Goal: Task Accomplishment & Management: Use online tool/utility

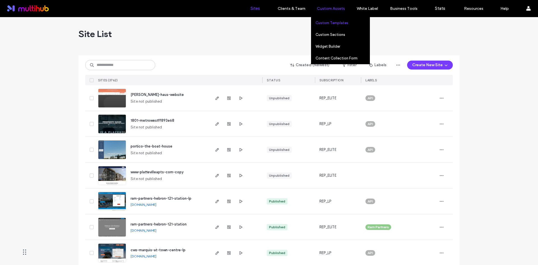
click at [330, 22] on label "Custom Templates" at bounding box center [331, 23] width 33 height 4
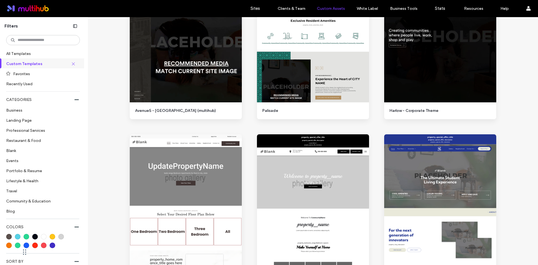
scroll to position [4875, 0]
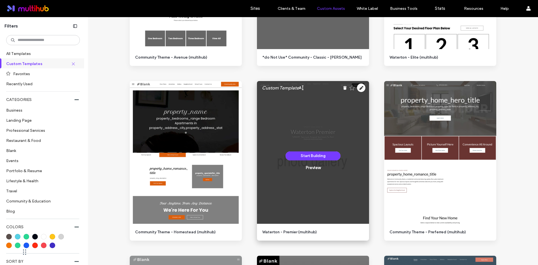
scroll to position [326, 0]
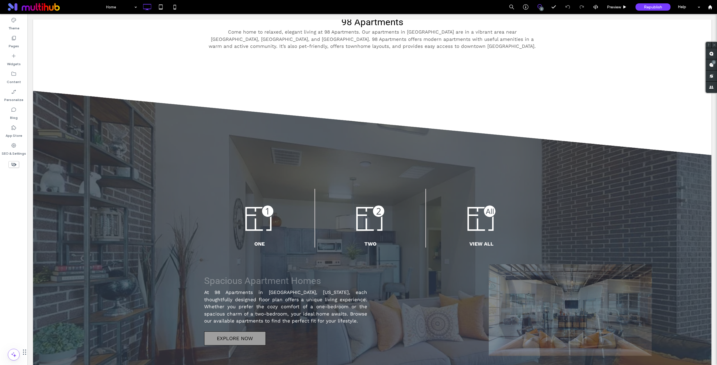
scroll to position [373, 0]
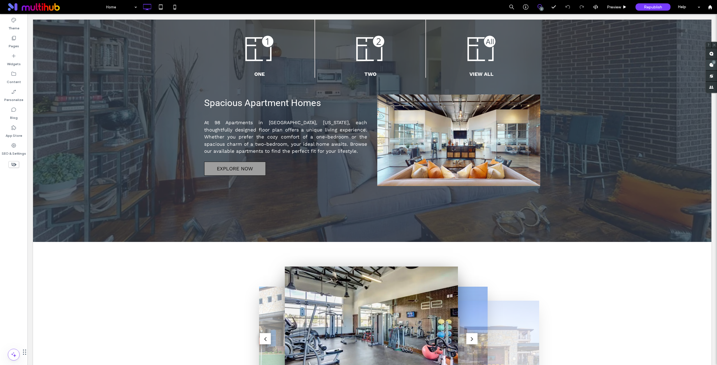
click at [714, 63] on div "2" at bounding box center [713, 62] width 4 height 4
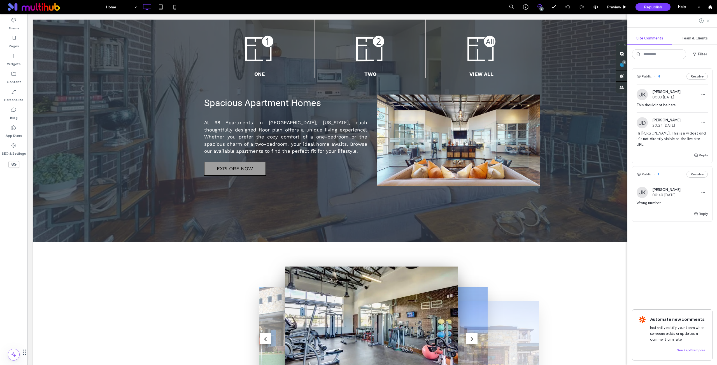
click at [664, 201] on div "Wrong number" at bounding box center [671, 205] width 71 height 10
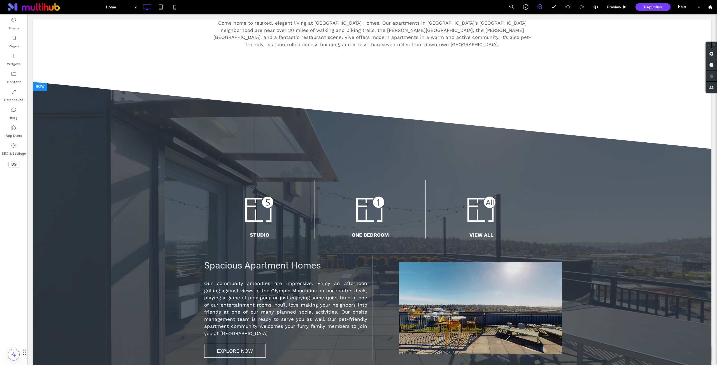
scroll to position [187, 0]
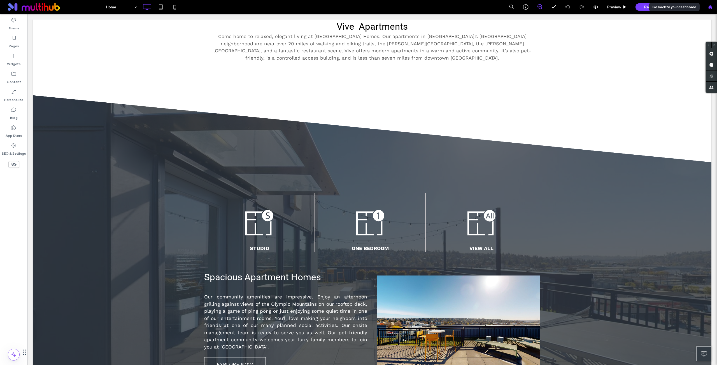
click at [709, 6] on use at bounding box center [710, 7] width 4 height 4
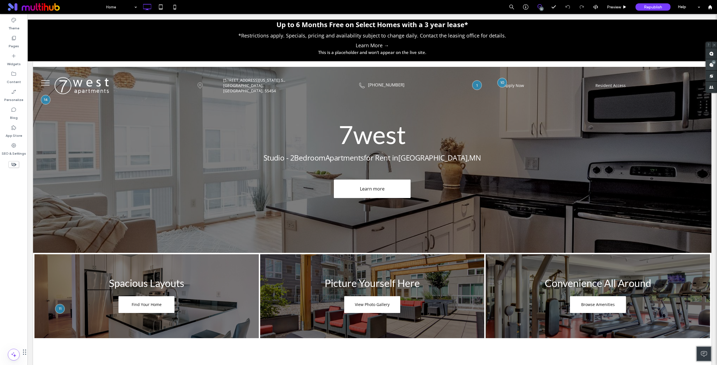
click at [713, 64] on use at bounding box center [711, 65] width 4 height 4
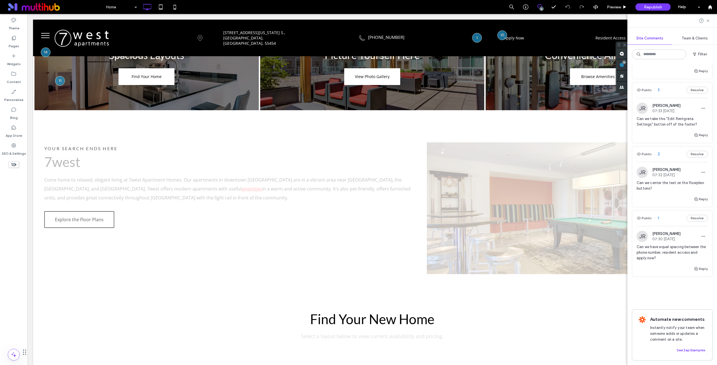
scroll to position [187, 0]
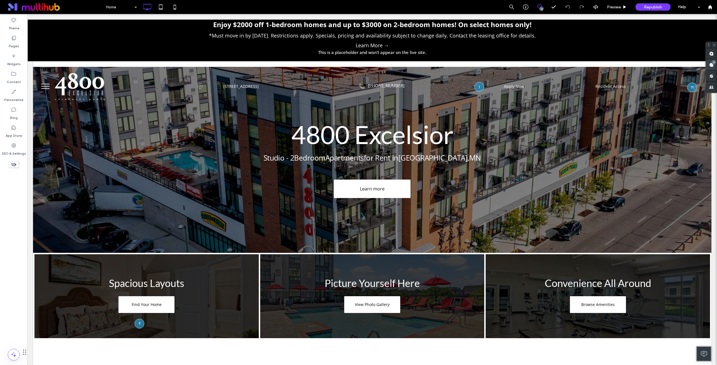
click at [713, 64] on div "11" at bounding box center [713, 62] width 4 height 4
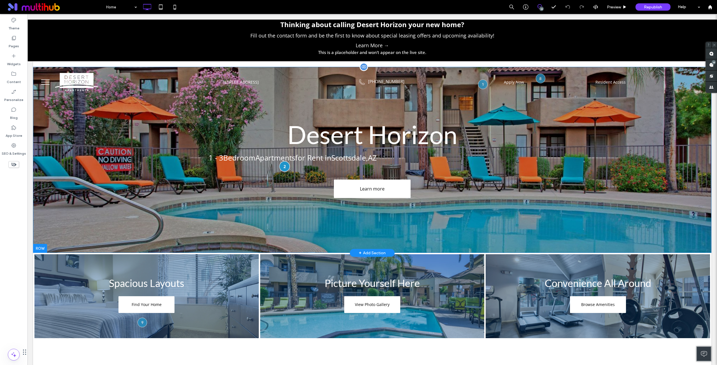
click at [283, 167] on div at bounding box center [284, 166] width 10 height 10
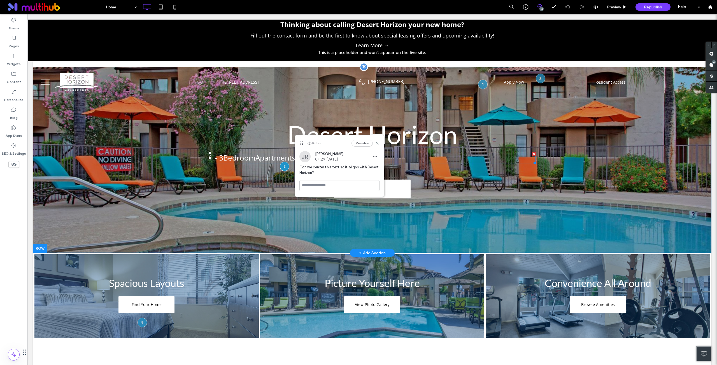
click at [258, 158] on span "Apartments" at bounding box center [275, 158] width 40 height 10
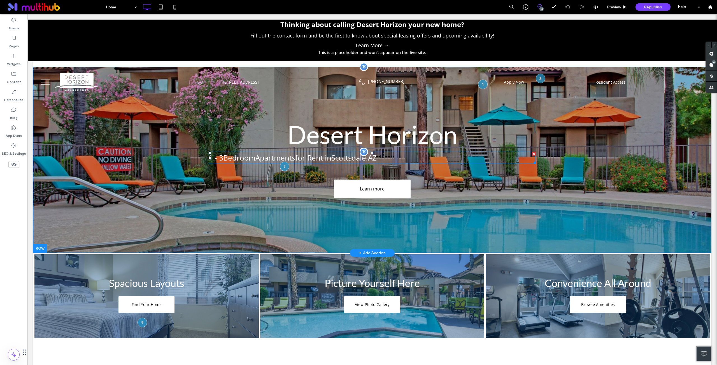
click at [258, 158] on span "Apartments" at bounding box center [275, 158] width 40 height 10
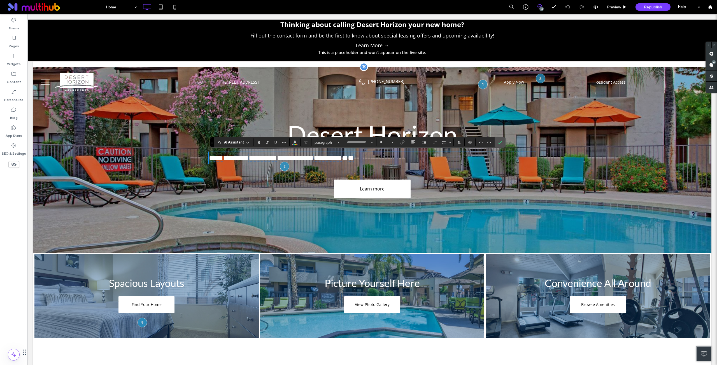
type input "*********"
type input "**"
click at [414, 143] on icon "Alignment" at bounding box center [413, 142] width 4 height 4
click at [418, 160] on icon "ui.textEditor.alignment.center" at bounding box center [417, 160] width 4 height 4
click at [281, 167] on div at bounding box center [284, 166] width 10 height 10
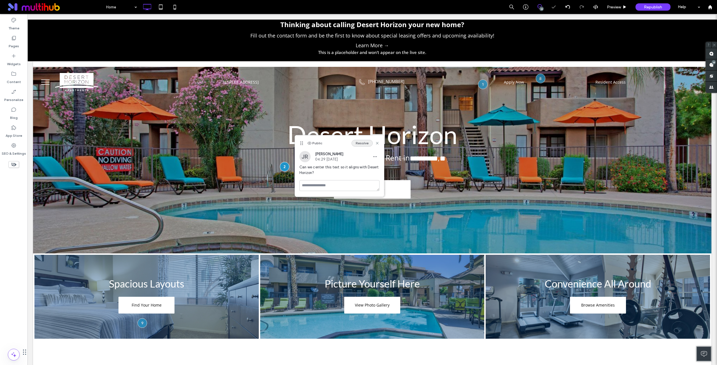
click at [364, 144] on button "Resolve" at bounding box center [361, 143] width 21 height 7
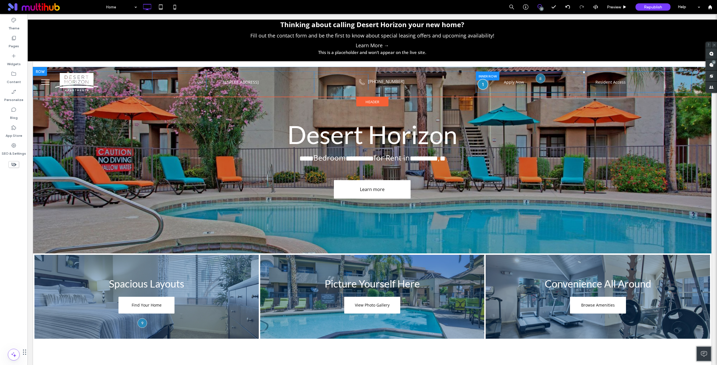
click at [478, 84] on div at bounding box center [482, 84] width 10 height 10
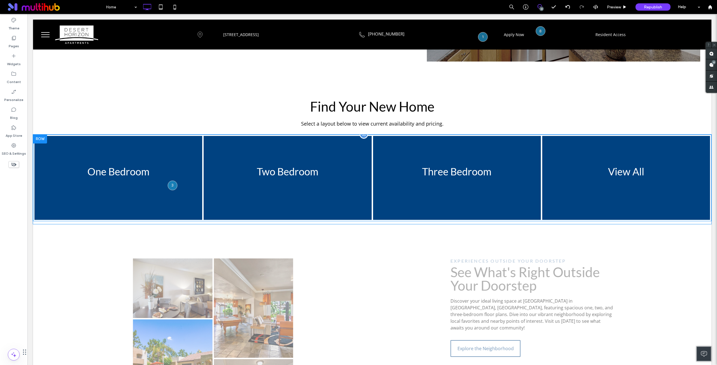
scroll to position [420, 0]
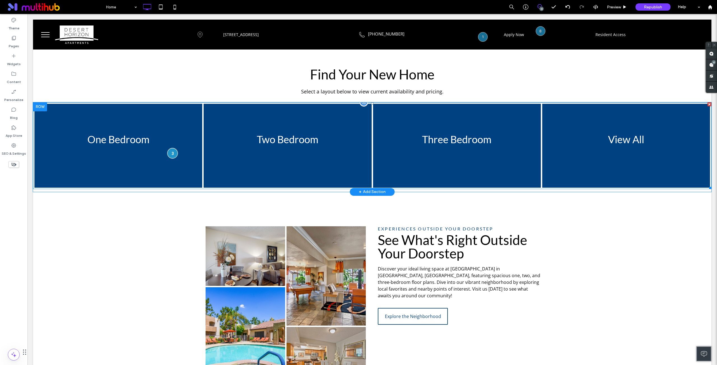
click at [172, 150] on div at bounding box center [172, 153] width 10 height 10
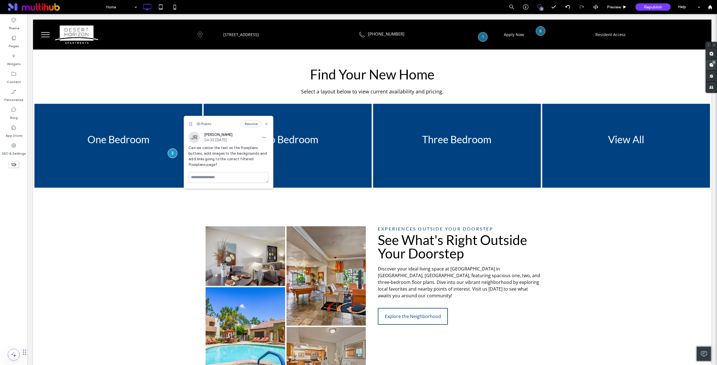
click at [710, 61] on div "13" at bounding box center [711, 64] width 11 height 11
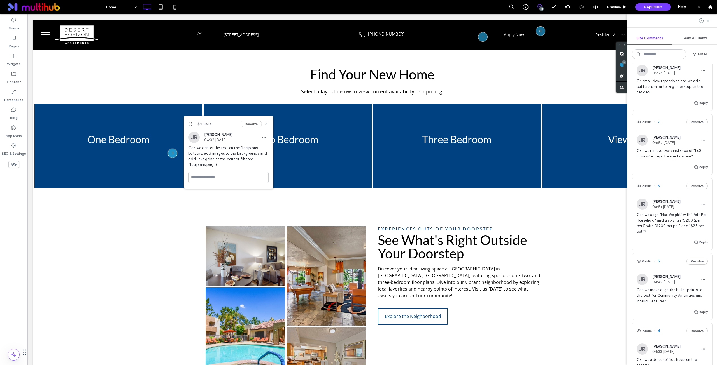
scroll to position [653, 0]
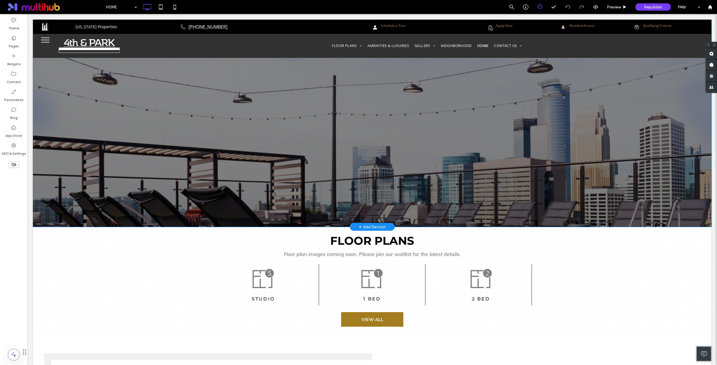
scroll to position [140, 0]
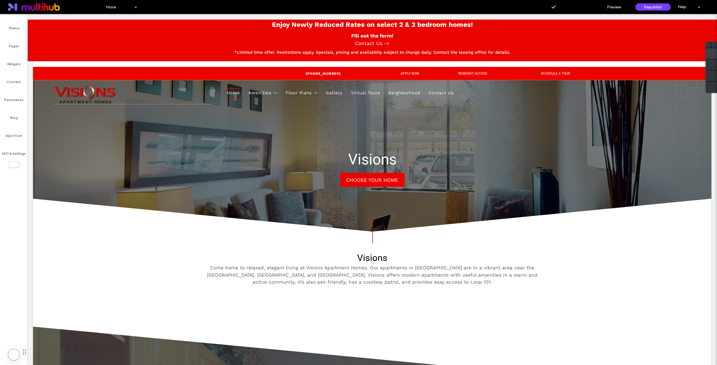
click at [537, 55] on icon at bounding box center [711, 54] width 4 height 4
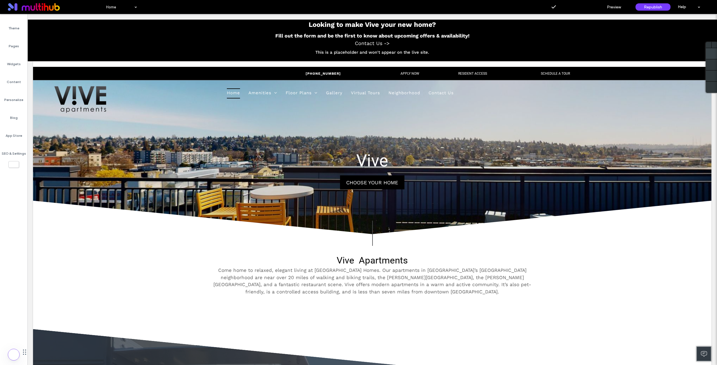
click at [537, 55] on icon at bounding box center [711, 54] width 4 height 4
